Goal: Check status: Check status

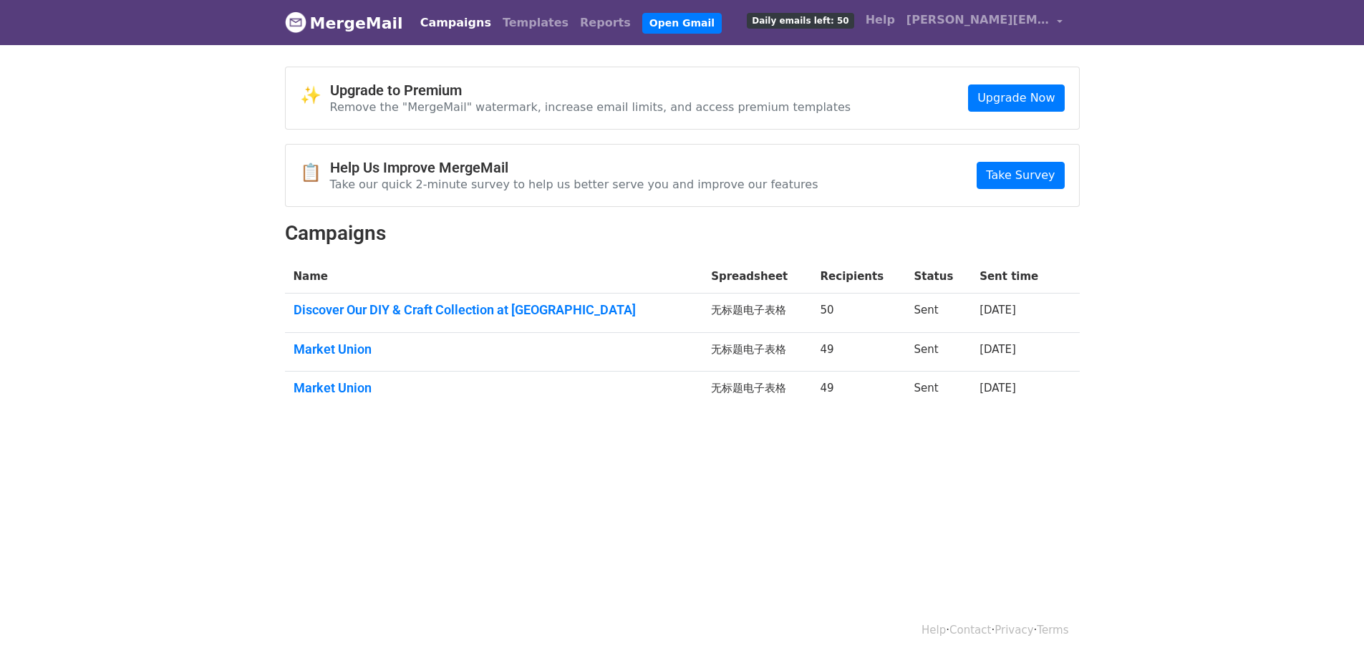
click at [829, 20] on span "Daily emails left: 50" at bounding box center [800, 21] width 107 height 16
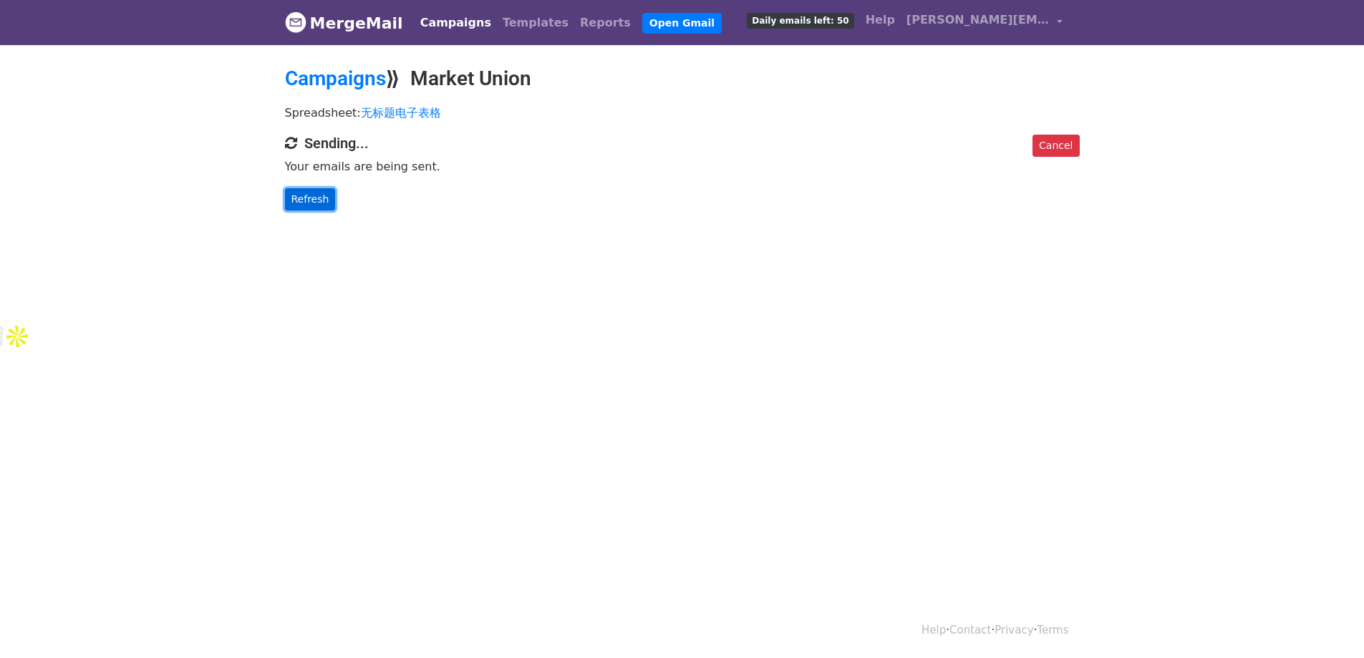
click at [315, 193] on link "Refresh" at bounding box center [310, 199] width 51 height 22
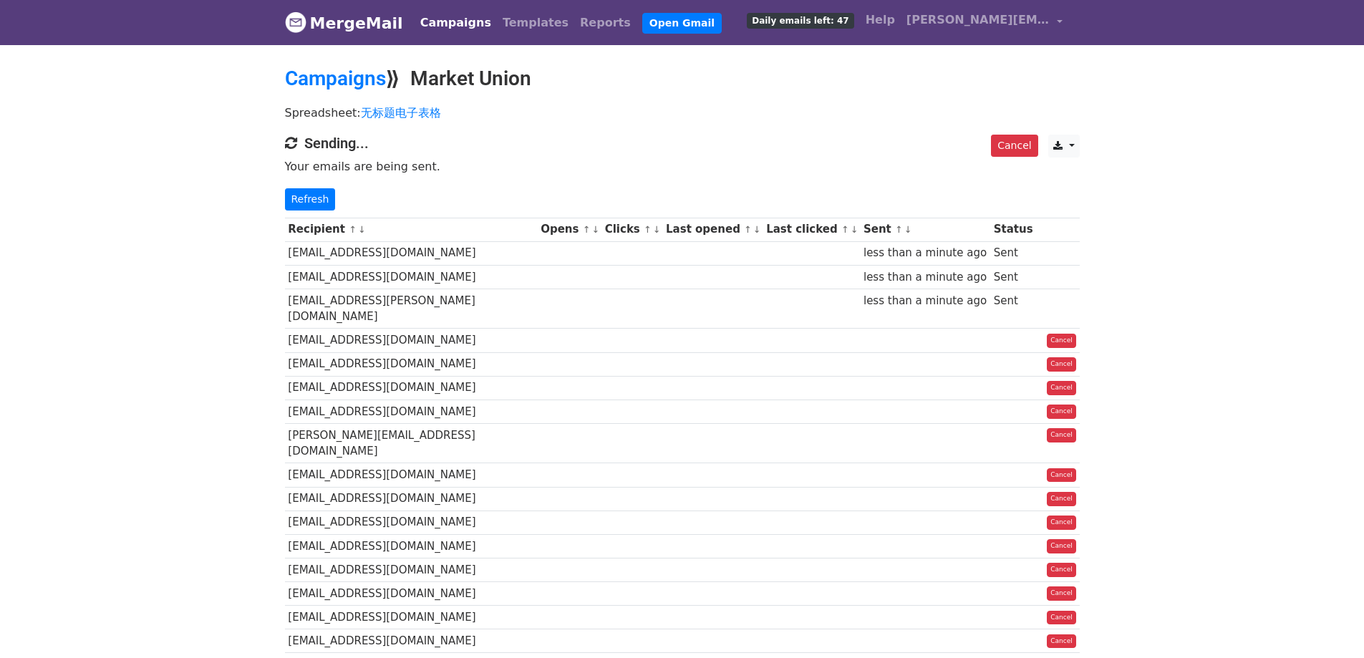
drag, startPoint x: 209, startPoint y: 376, endPoint x: 163, endPoint y: 380, distance: 46.7
click at [163, 380] on body "MergeMail Campaigns Templates Reports Open Gmail Daily emails left: 47 Help dav…" at bounding box center [682, 665] width 1364 height 1331
drag, startPoint x: 186, startPoint y: 382, endPoint x: 171, endPoint y: 382, distance: 15.0
click at [171, 382] on body "MergeMail Campaigns Templates Reports Open Gmail Daily emails left: 47 Help dav…" at bounding box center [682, 665] width 1364 height 1331
drag, startPoint x: 169, startPoint y: 371, endPoint x: 133, endPoint y: 372, distance: 35.8
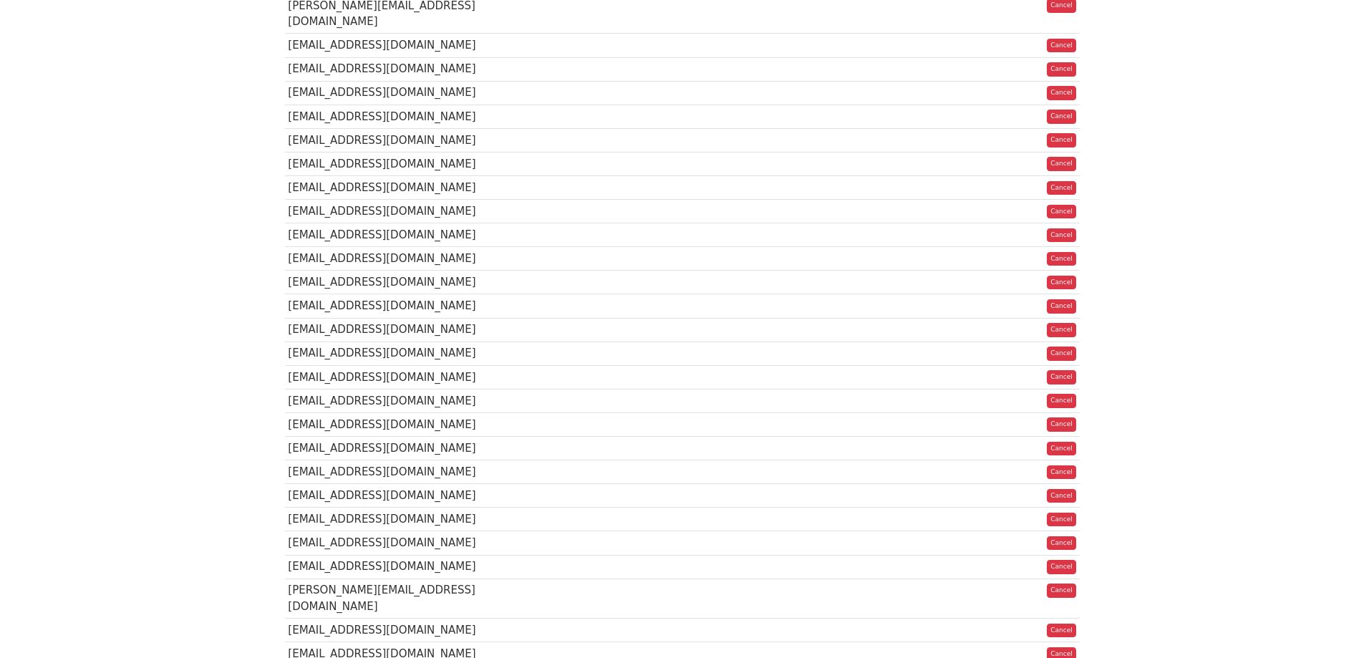
drag, startPoint x: 175, startPoint y: 364, endPoint x: 135, endPoint y: 365, distance: 40.1
click at [135, 365] on body "MergeMail Campaigns Templates Reports Open Gmail Daily emails left: 47 Help dav…" at bounding box center [682, 249] width 1364 height 1359
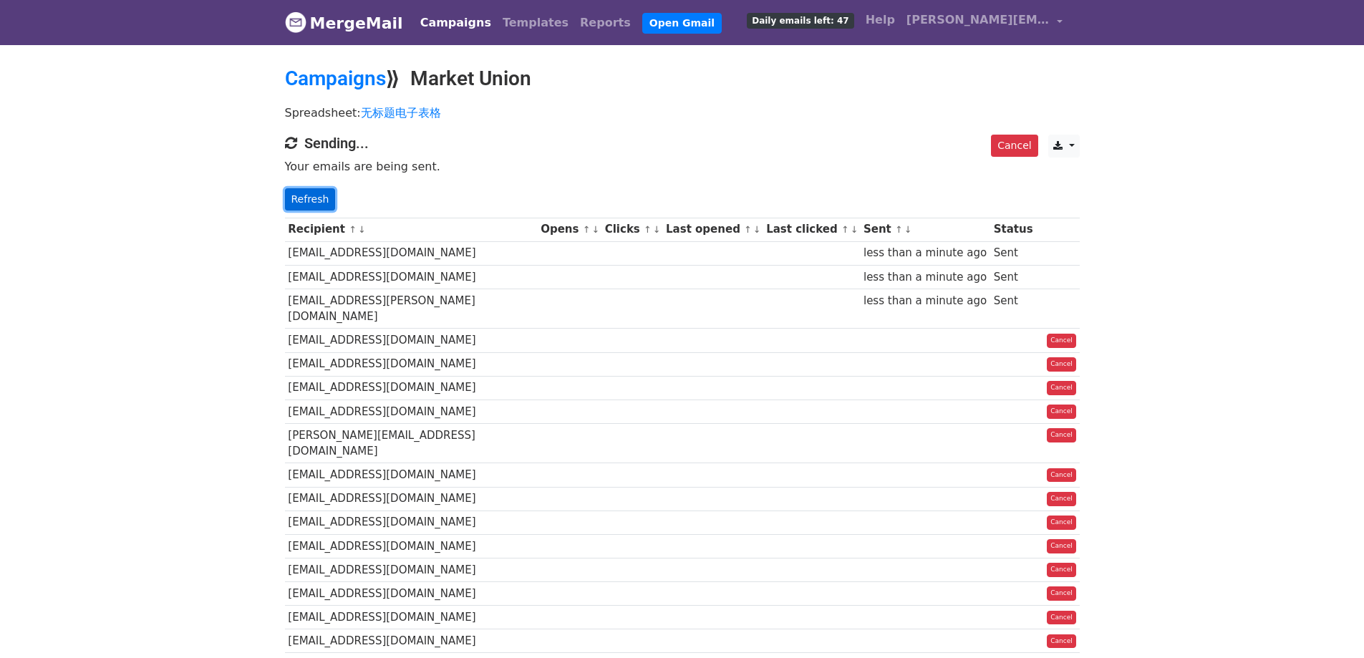
click at [292, 202] on link "Refresh" at bounding box center [310, 199] width 51 height 22
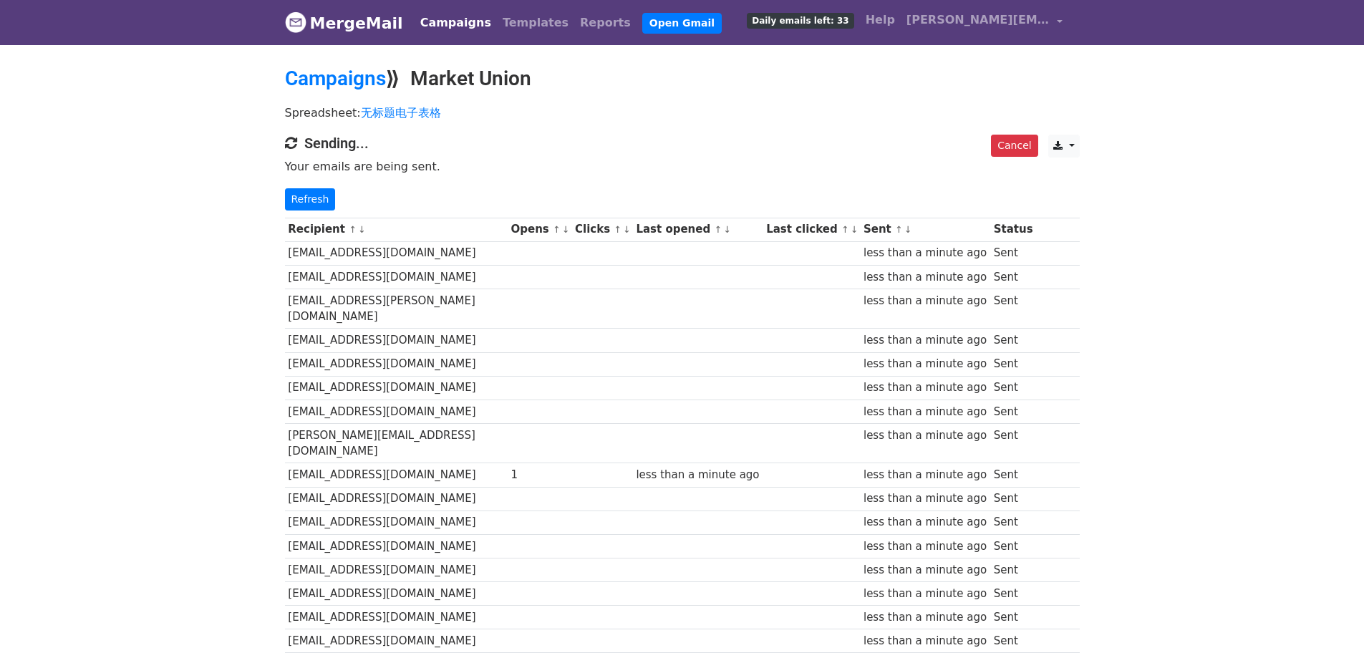
drag, startPoint x: 753, startPoint y: 195, endPoint x: 671, endPoint y: 190, distance: 81.8
click at [676, 195] on p "Refresh" at bounding box center [682, 199] width 795 height 22
drag, startPoint x: 814, startPoint y: 193, endPoint x: 758, endPoint y: 191, distance: 56.6
click at [758, 191] on p "Refresh" at bounding box center [682, 199] width 795 height 22
click at [301, 195] on link "Refresh" at bounding box center [310, 199] width 51 height 22
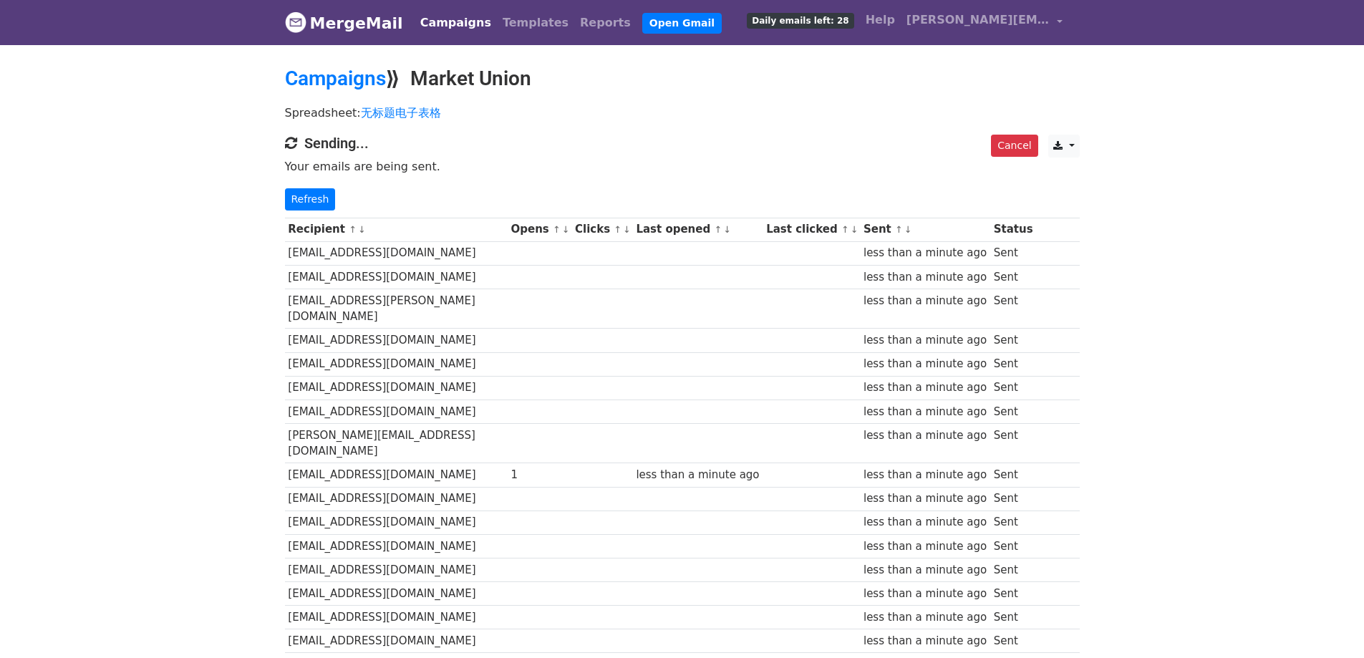
drag, startPoint x: 0, startPoint y: 0, endPoint x: 644, endPoint y: 160, distance: 663.3
click at [644, 160] on p "Your emails are being sent." at bounding box center [682, 166] width 795 height 15
click at [314, 194] on link "Refresh" at bounding box center [310, 199] width 51 height 22
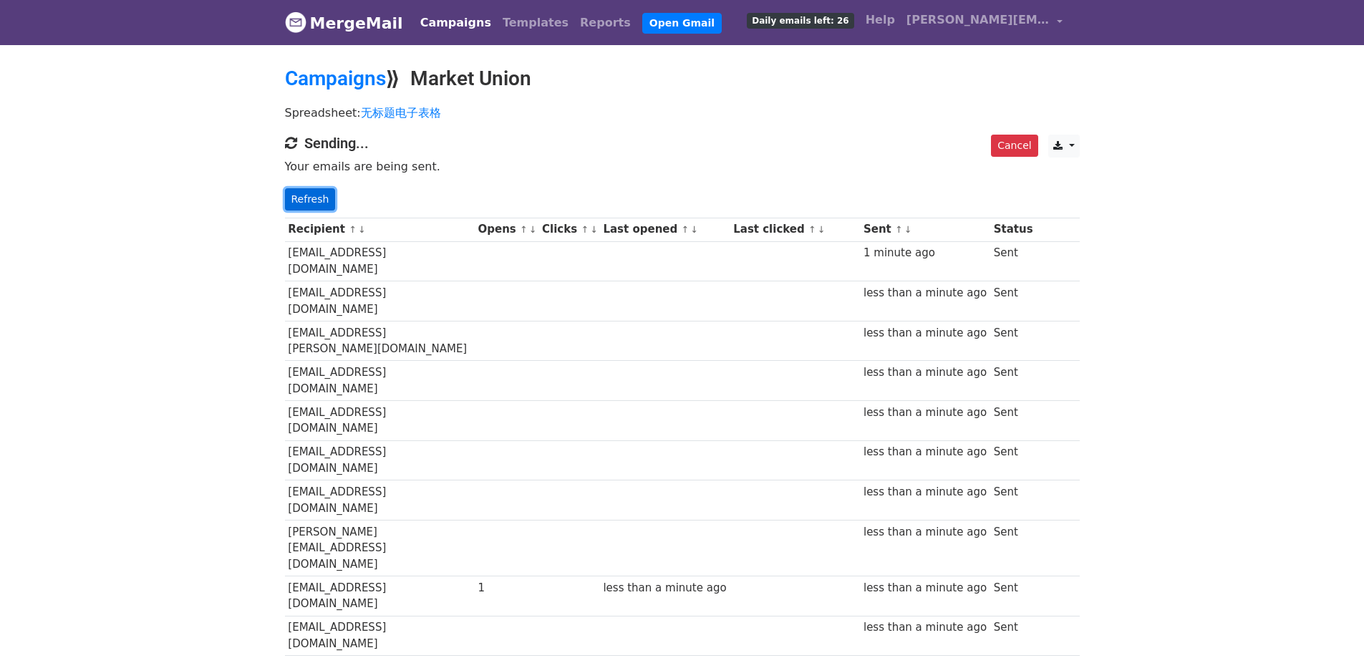
click at [301, 195] on link "Refresh" at bounding box center [310, 199] width 51 height 22
click at [314, 197] on link "Refresh" at bounding box center [310, 199] width 51 height 22
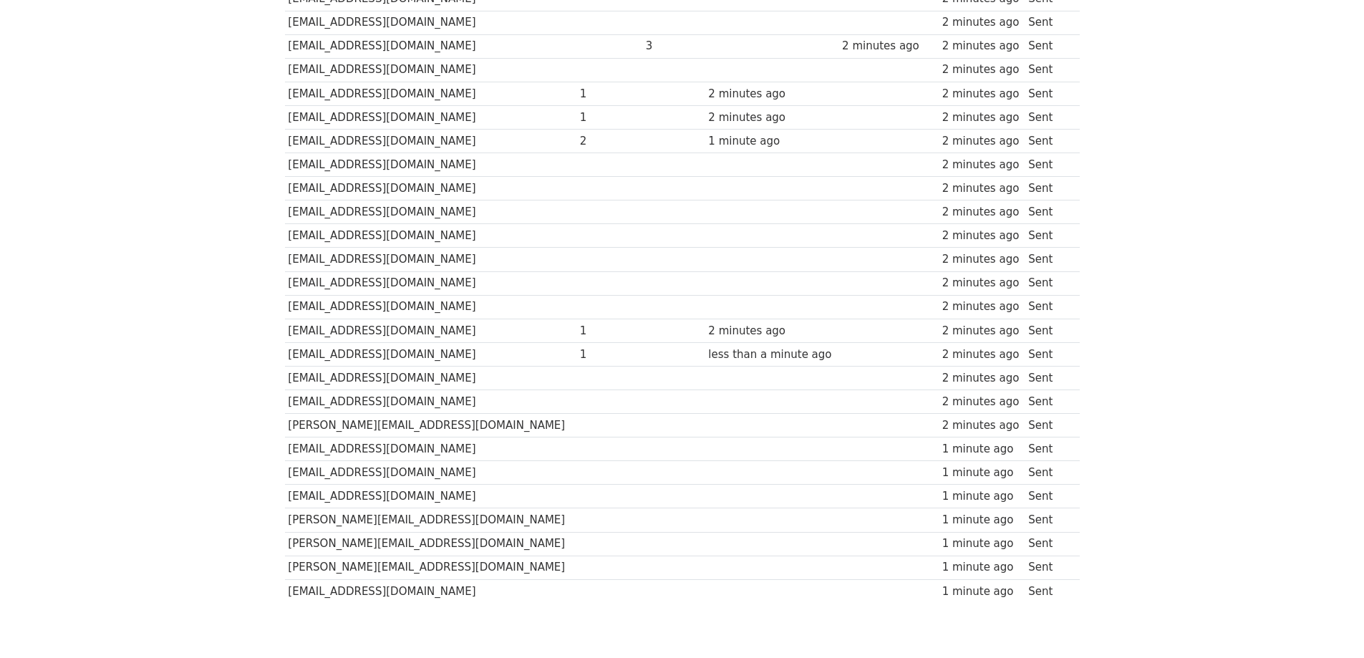
scroll to position [632, 0]
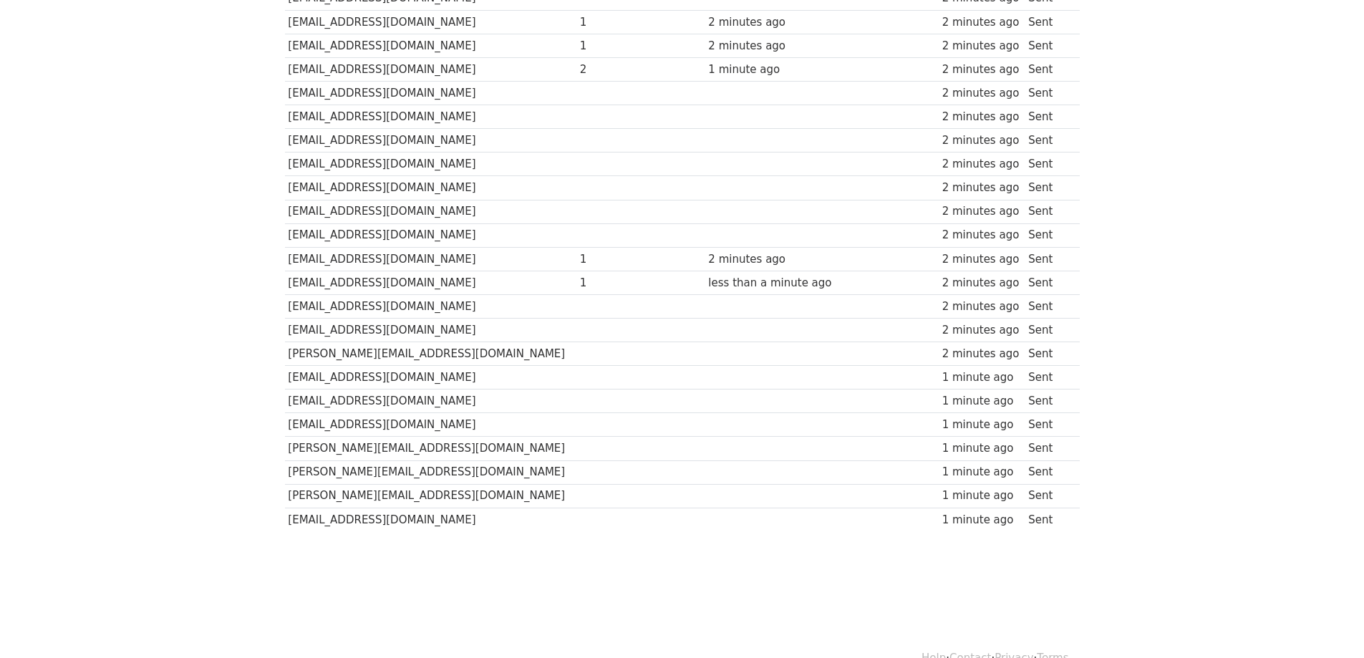
drag, startPoint x: 236, startPoint y: 257, endPoint x: 164, endPoint y: 257, distance: 72.3
drag, startPoint x: 191, startPoint y: 268, endPoint x: 175, endPoint y: 267, distance: 16.5
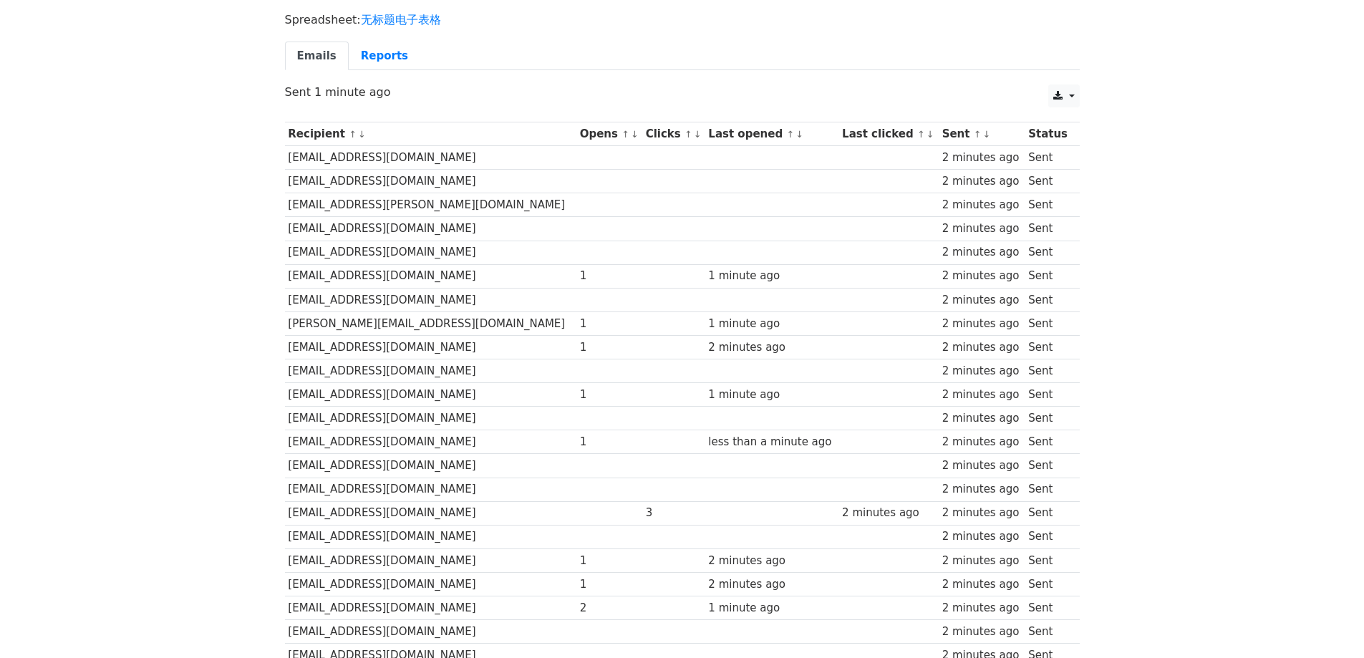
scroll to position [0, 0]
